Goal: Task Accomplishment & Management: Use online tool/utility

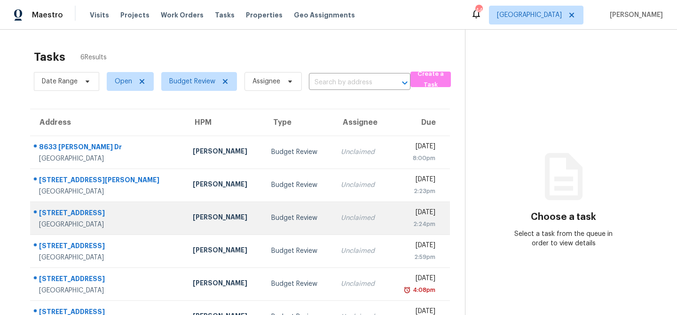
scroll to position [30, 0]
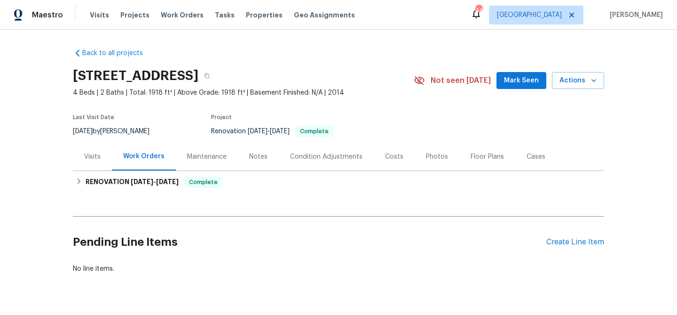
click at [263, 154] on div "Notes" at bounding box center [258, 156] width 18 height 9
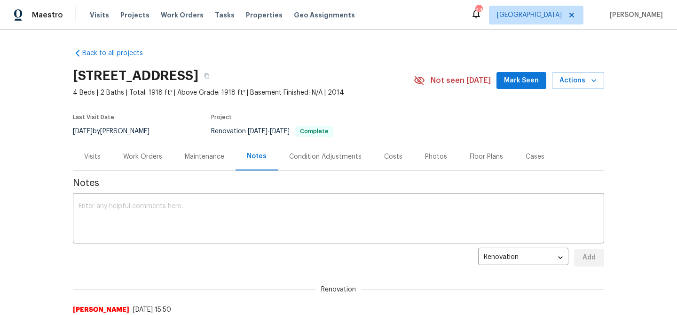
scroll to position [6, 0]
click at [583, 82] on span "Actions" at bounding box center [577, 81] width 37 height 12
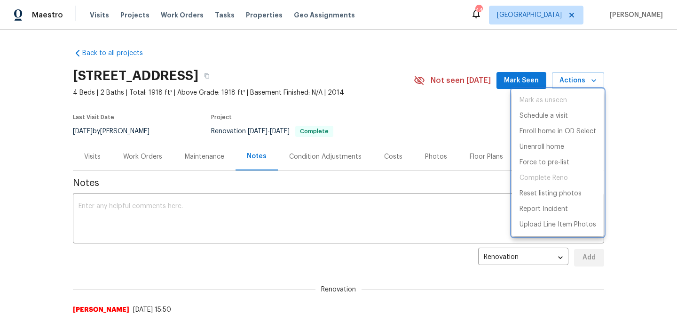
click at [212, 16] on div at bounding box center [338, 157] width 677 height 315
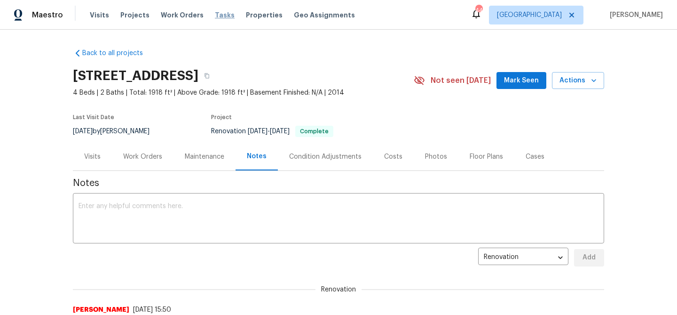
click at [215, 16] on span "Tasks" at bounding box center [225, 15] width 20 height 7
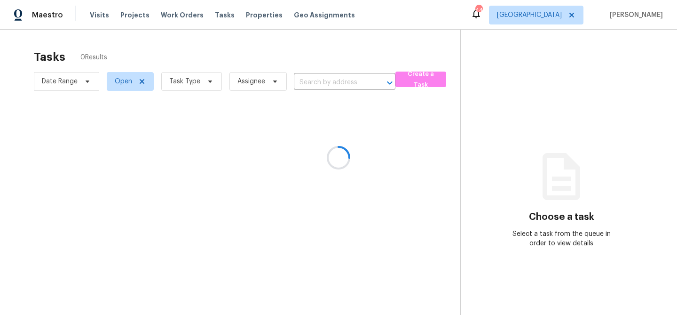
click at [205, 81] on div at bounding box center [338, 157] width 677 height 315
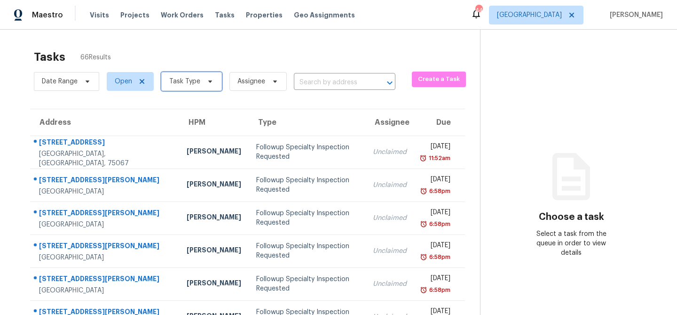
click at [206, 82] on icon at bounding box center [210, 82] width 8 height 8
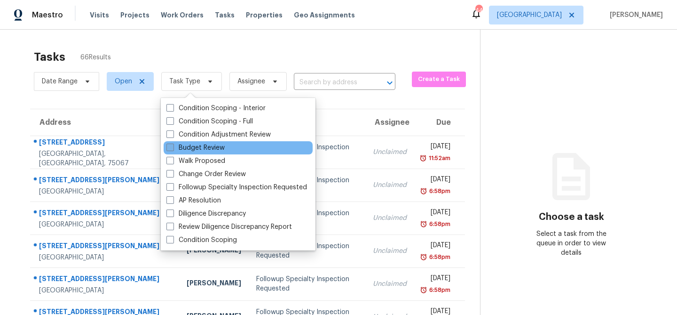
click at [195, 143] on label "Budget Review" at bounding box center [195, 147] width 58 height 9
click at [173, 143] on input "Budget Review" at bounding box center [169, 146] width 6 height 6
checkbox input "true"
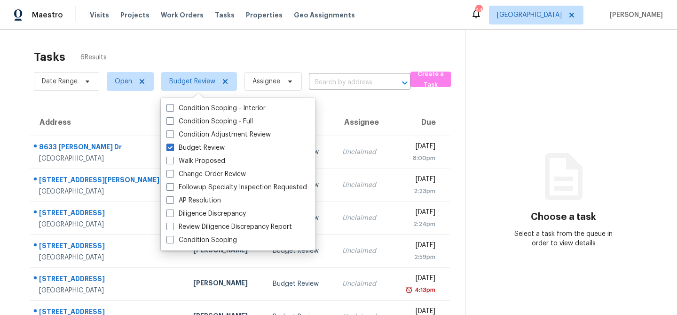
click at [218, 55] on div "Tasks 6 Results" at bounding box center [249, 57] width 431 height 24
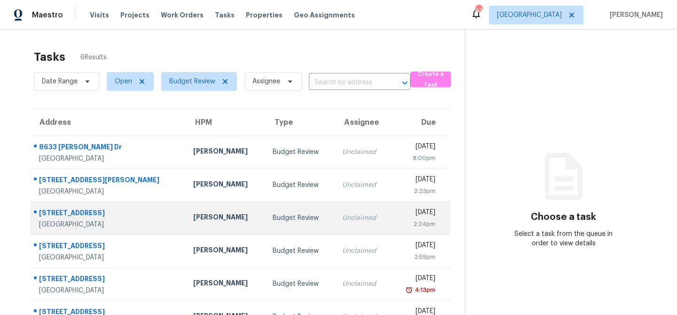
scroll to position [30, 0]
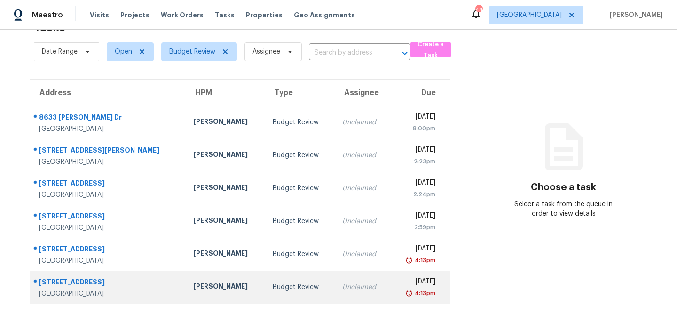
click at [193, 283] on div "Spencer Kleintop" at bounding box center [225, 287] width 64 height 12
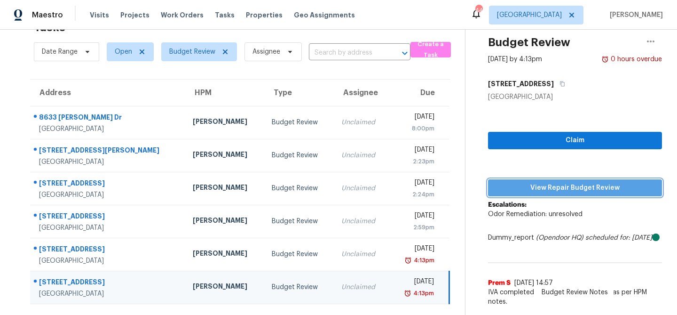
click at [542, 190] on span "View Repair Budget Review" at bounding box center [575, 188] width 159 height 12
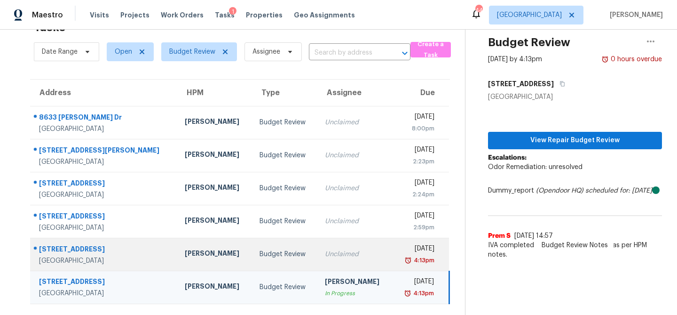
click at [269, 253] on div "Budget Review" at bounding box center [285, 253] width 51 height 9
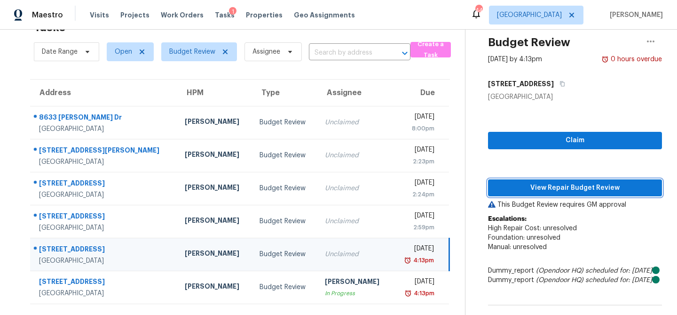
click at [532, 189] on span "View Repair Budget Review" at bounding box center [575, 188] width 159 height 12
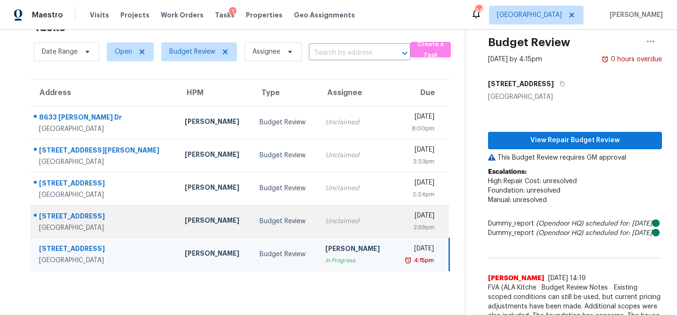
click at [325, 224] on div "Unclaimed" at bounding box center [355, 220] width 60 height 9
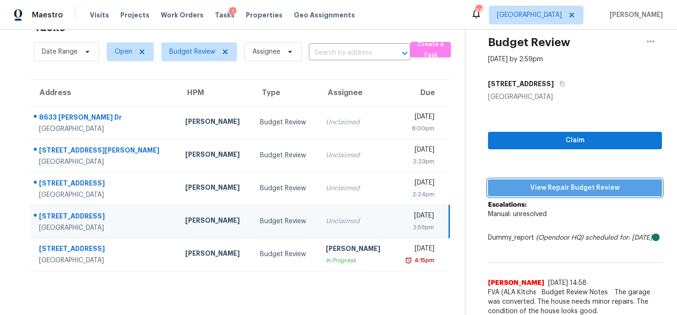
click at [550, 189] on span "View Repair Budget Review" at bounding box center [575, 188] width 159 height 12
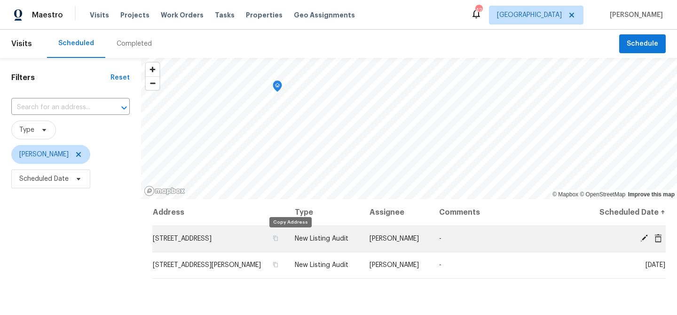
click at [291, 240] on div "© Mapbox © OpenStreetMap Improve this map Address Type Assignee Comments Schedu…" at bounding box center [409, 254] width 536 height 393
